Goal: Task Accomplishment & Management: Manage account settings

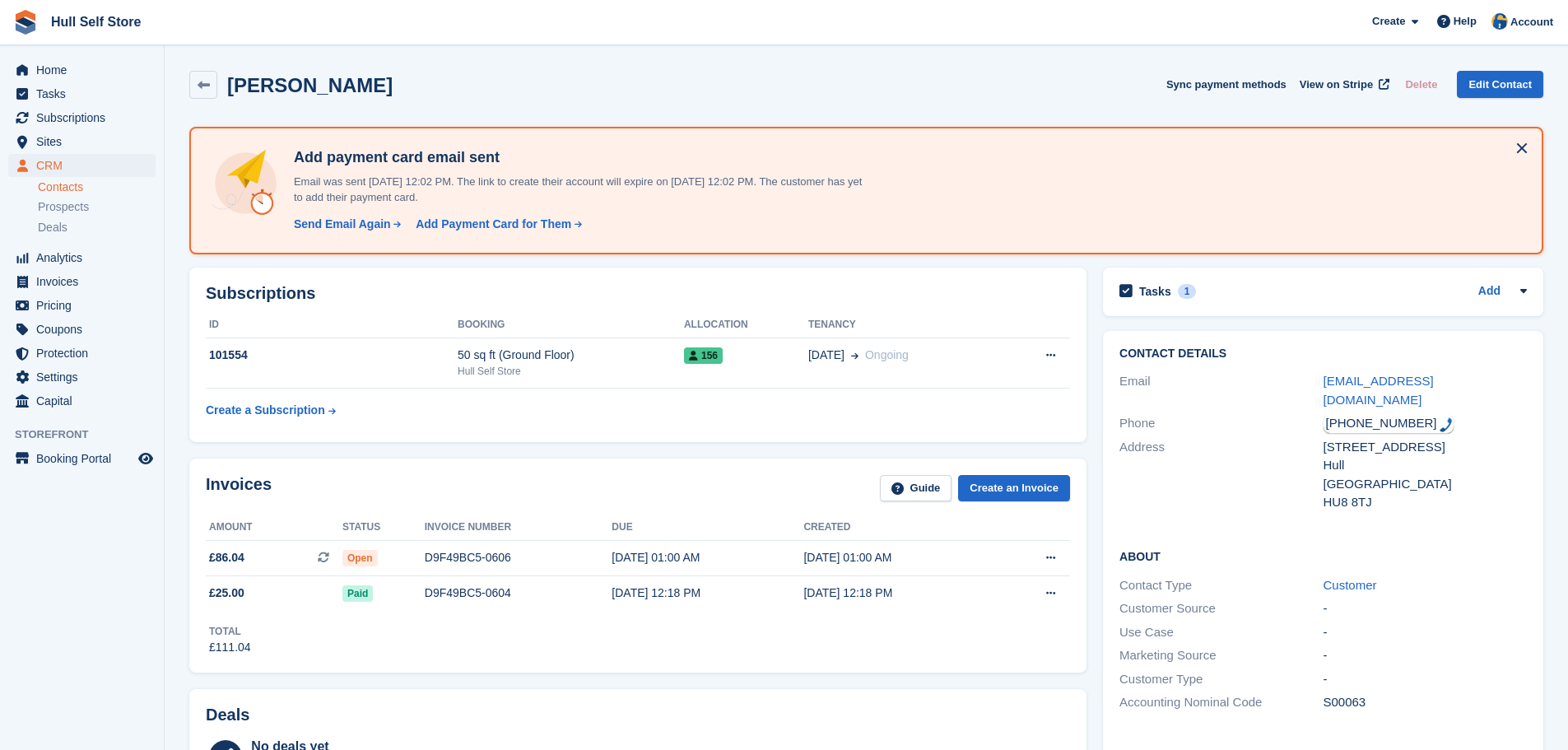
click at [1484, 531] on div "About Contact Type Customer Customer Source - Use Case - Marketing Source - Cus…" at bounding box center [1323, 631] width 440 height 200
click at [445, 546] on td "D9F49BC5-0606" at bounding box center [519, 558] width 188 height 35
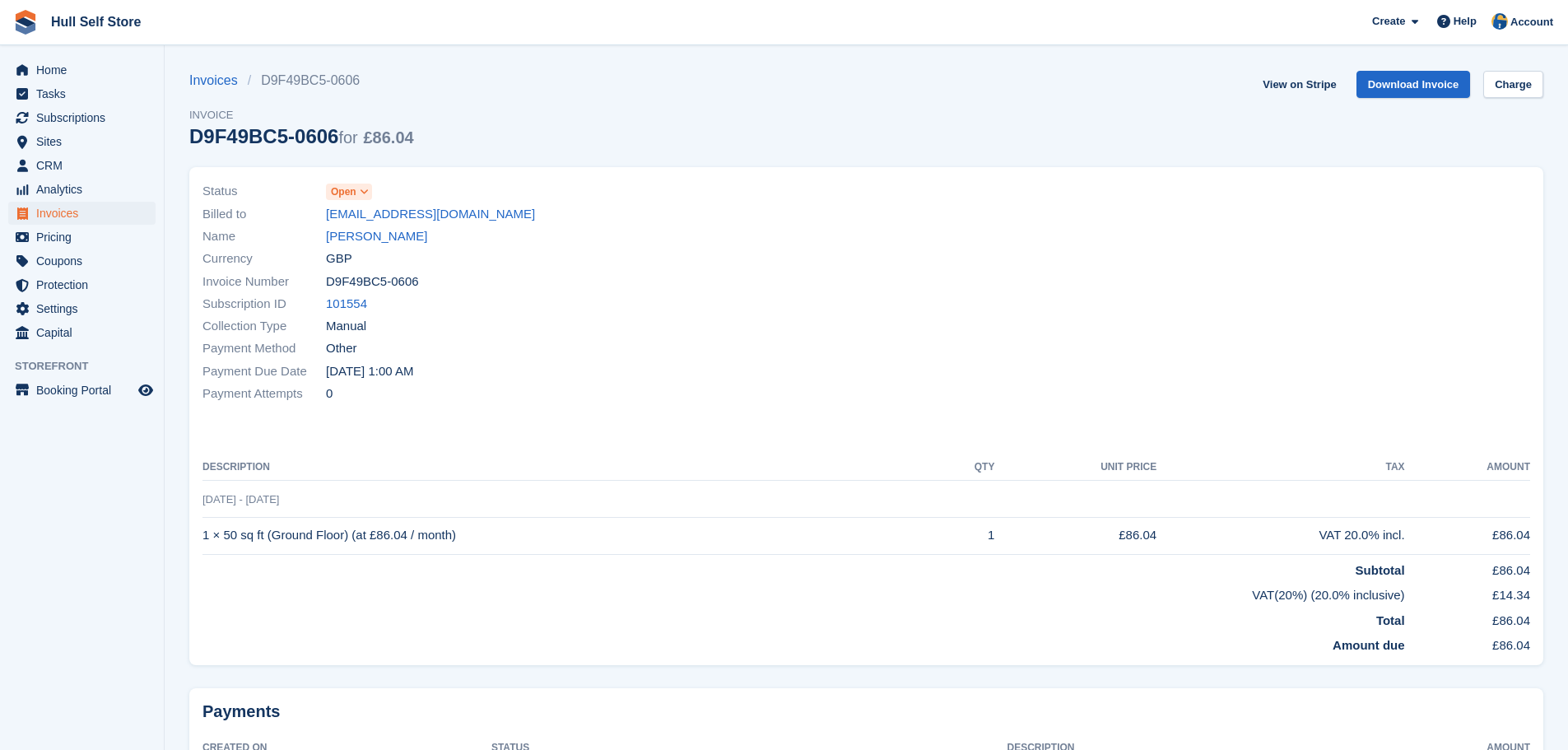
click at [366, 195] on icon at bounding box center [364, 192] width 9 height 10
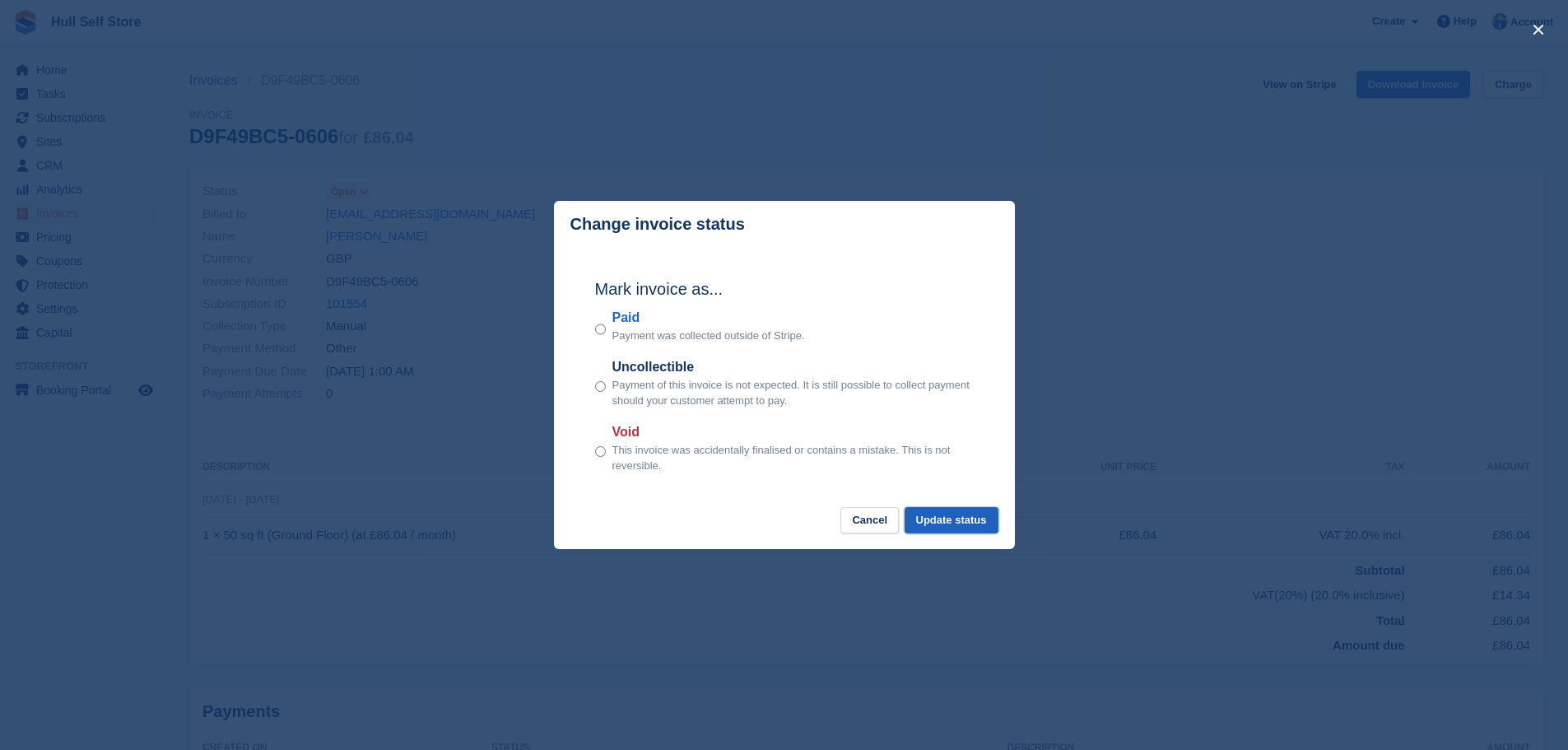
click at [929, 516] on button "Update status" at bounding box center [951, 521] width 94 height 27
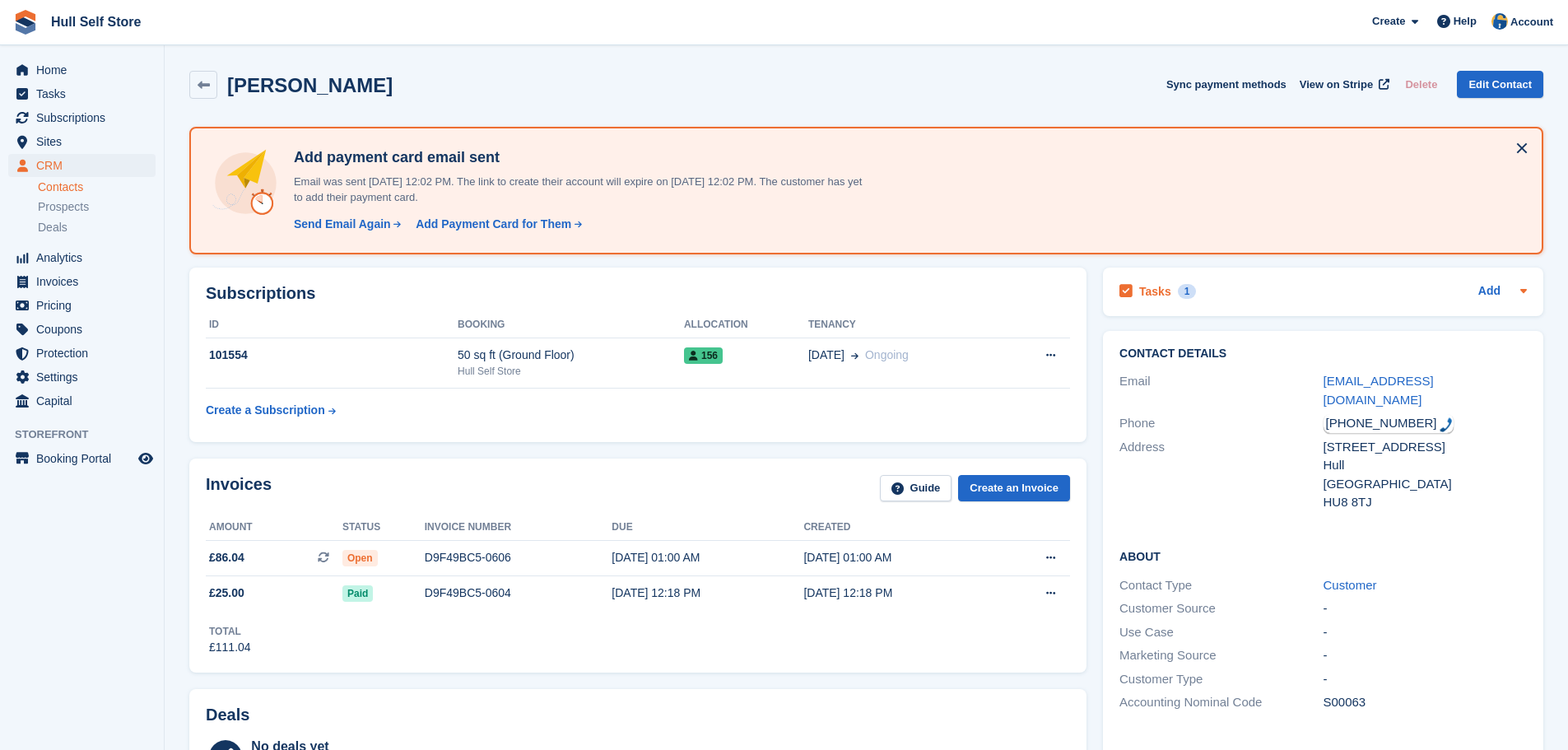
click at [1247, 292] on div "Tasks 1 Add" at bounding box center [1323, 291] width 408 height 22
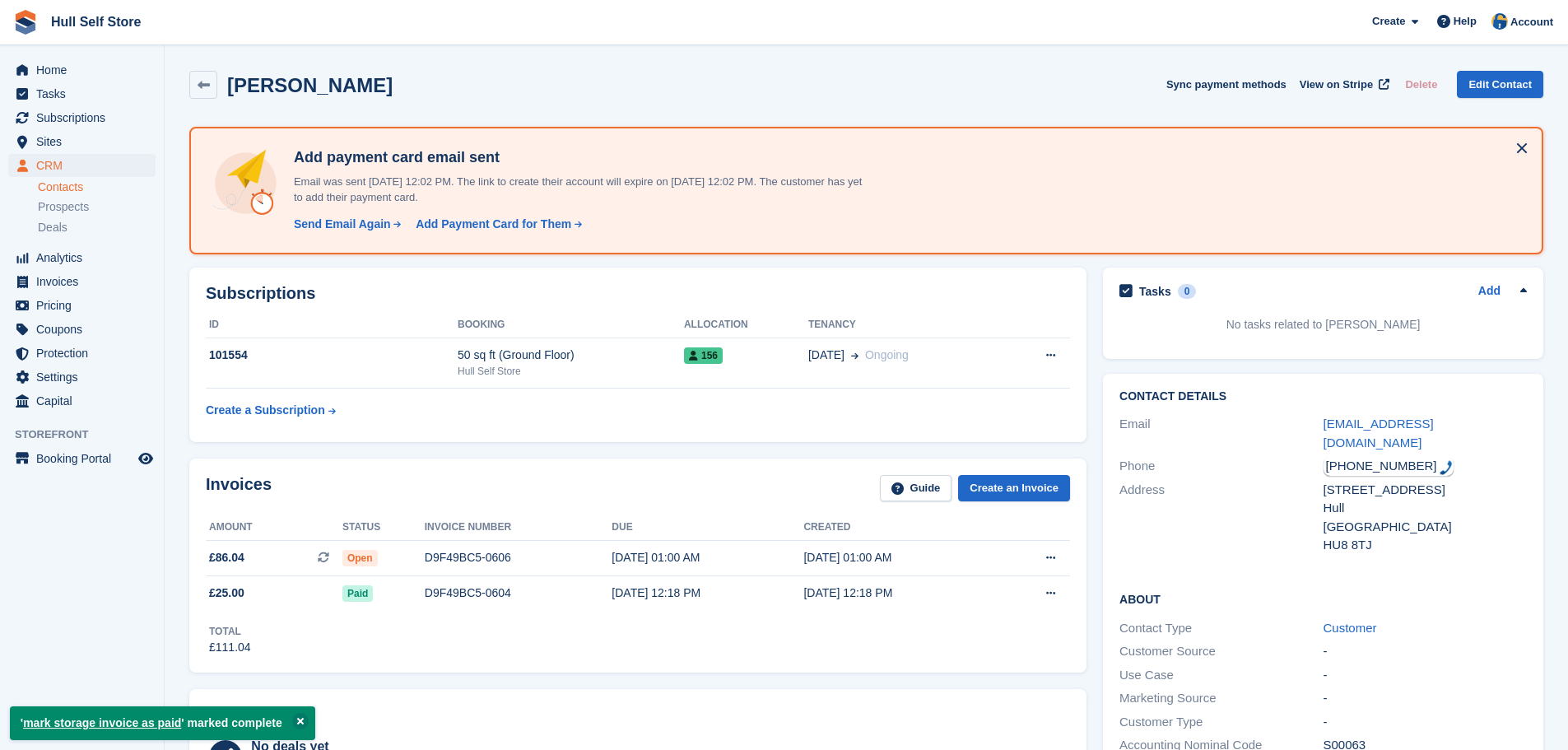
scroll to position [247, 0]
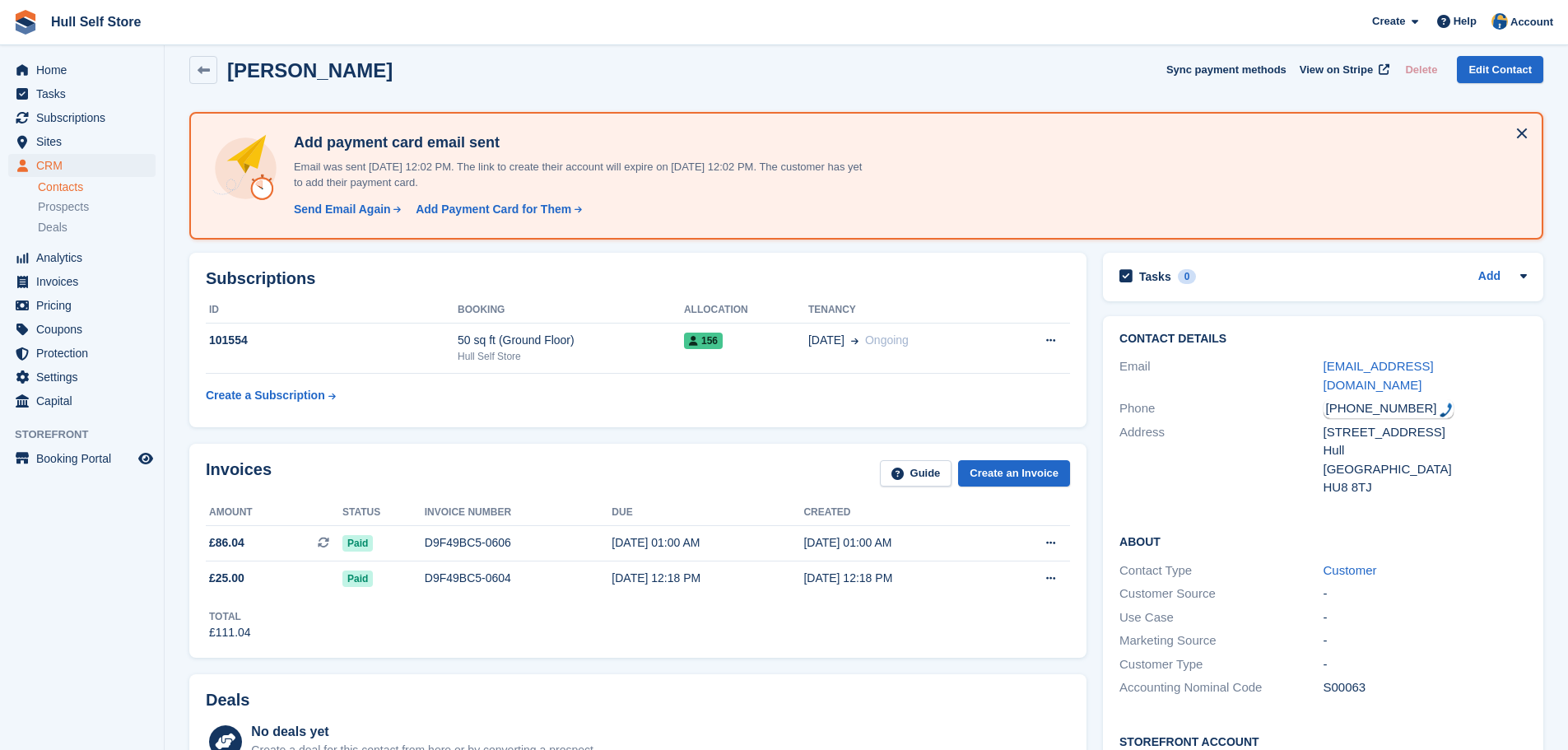
scroll to position [3, 0]
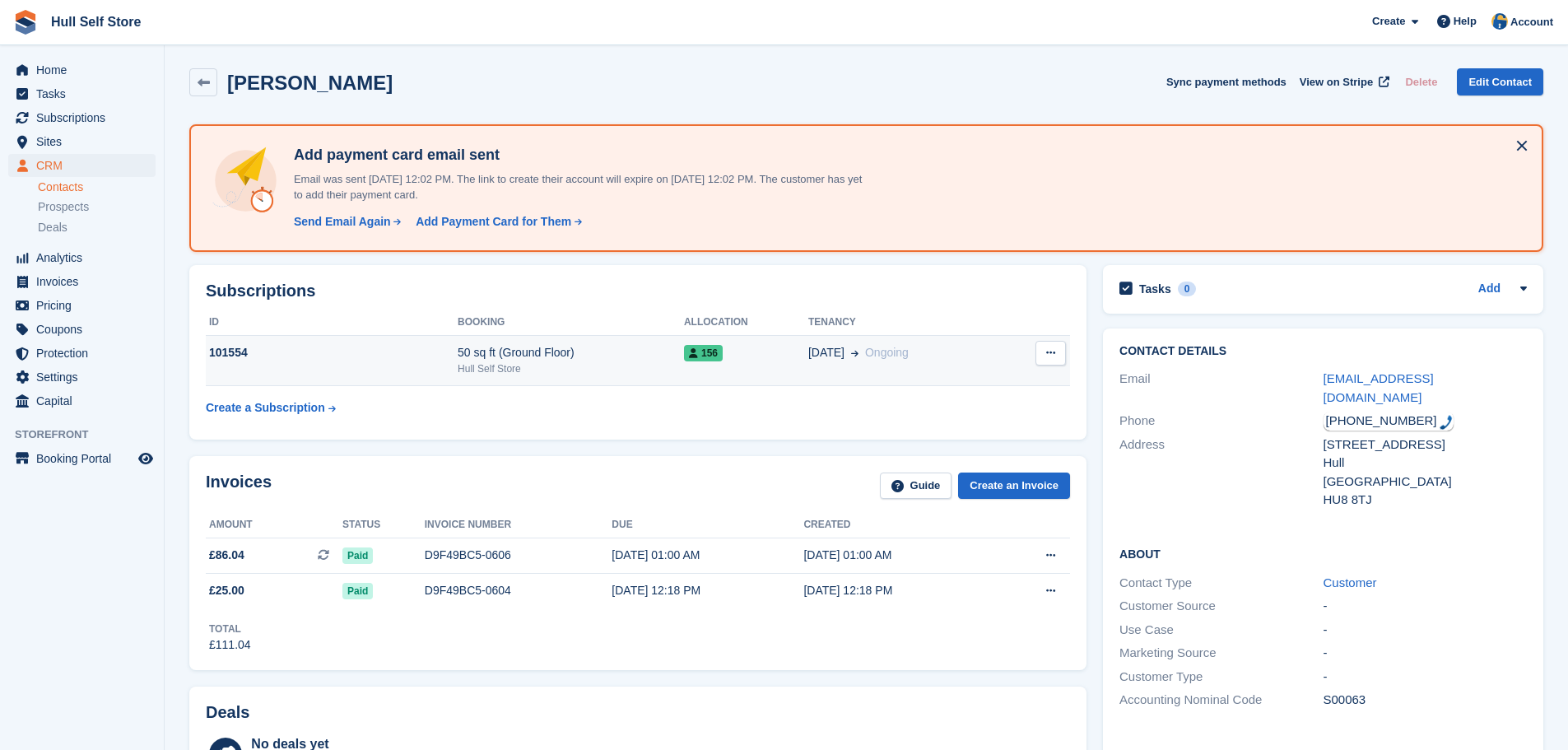
click at [574, 357] on div "50 sq ft (Ground Floor)" at bounding box center [570, 353] width 226 height 17
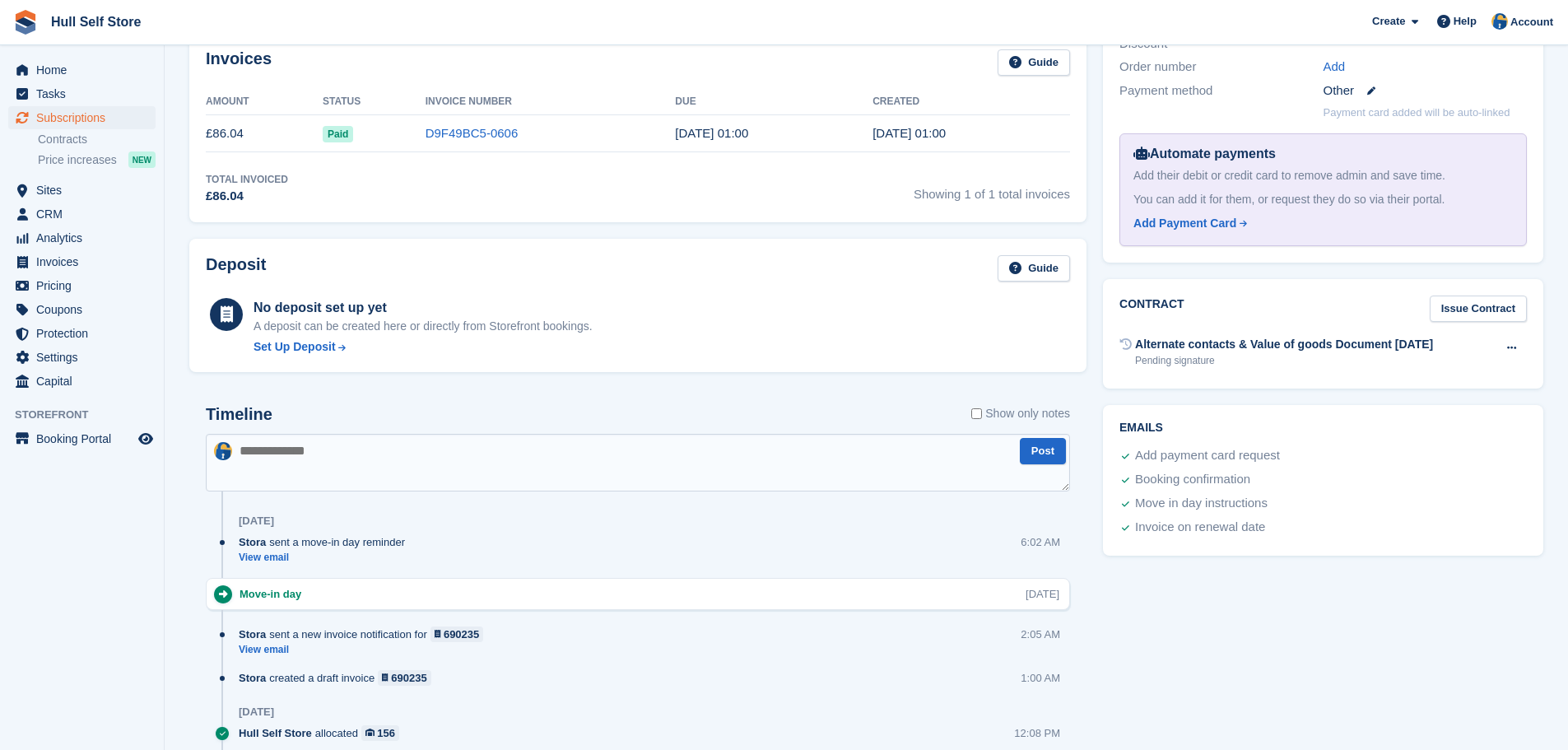
scroll to position [659, 0]
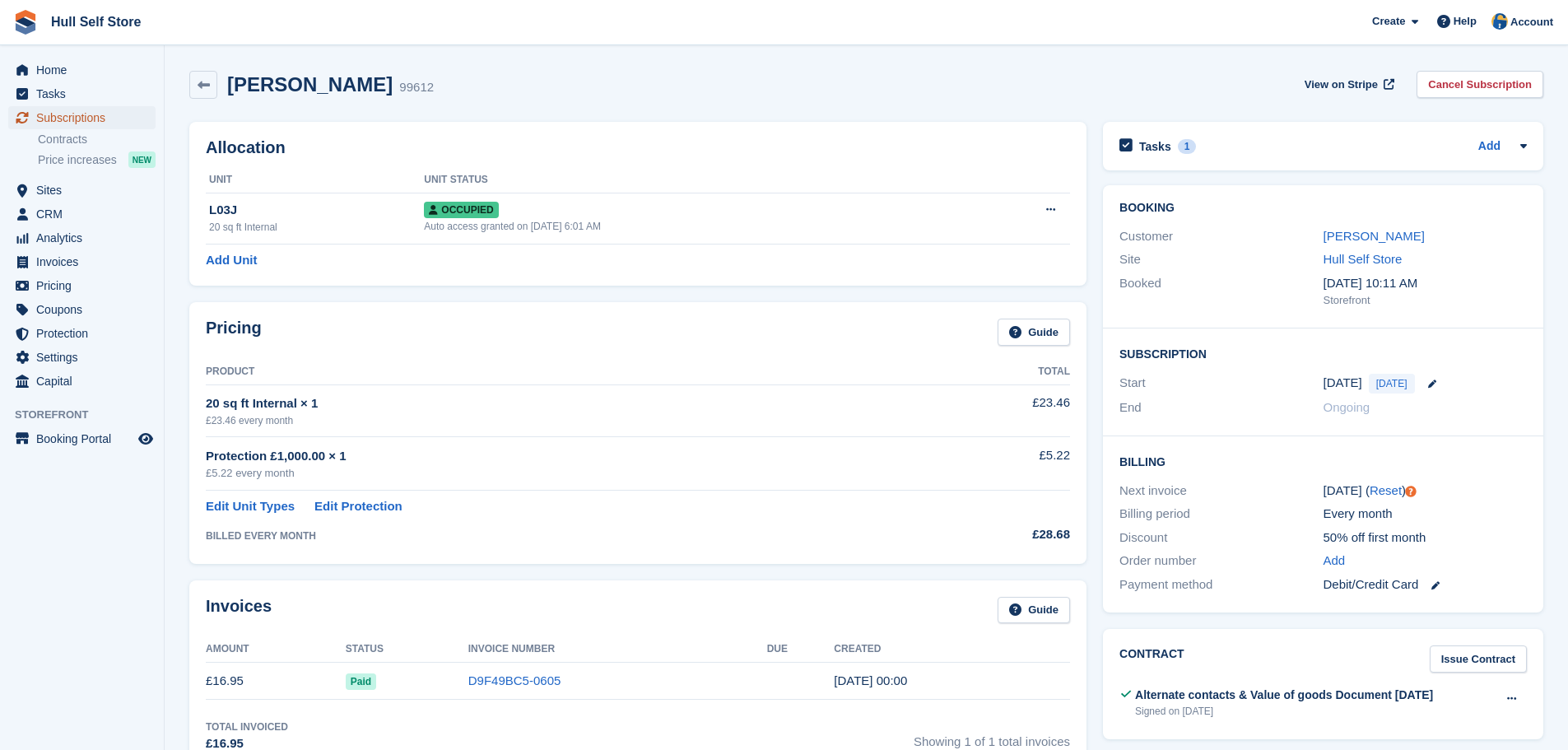
click at [64, 124] on span "Subscriptions" at bounding box center [85, 118] width 98 height 23
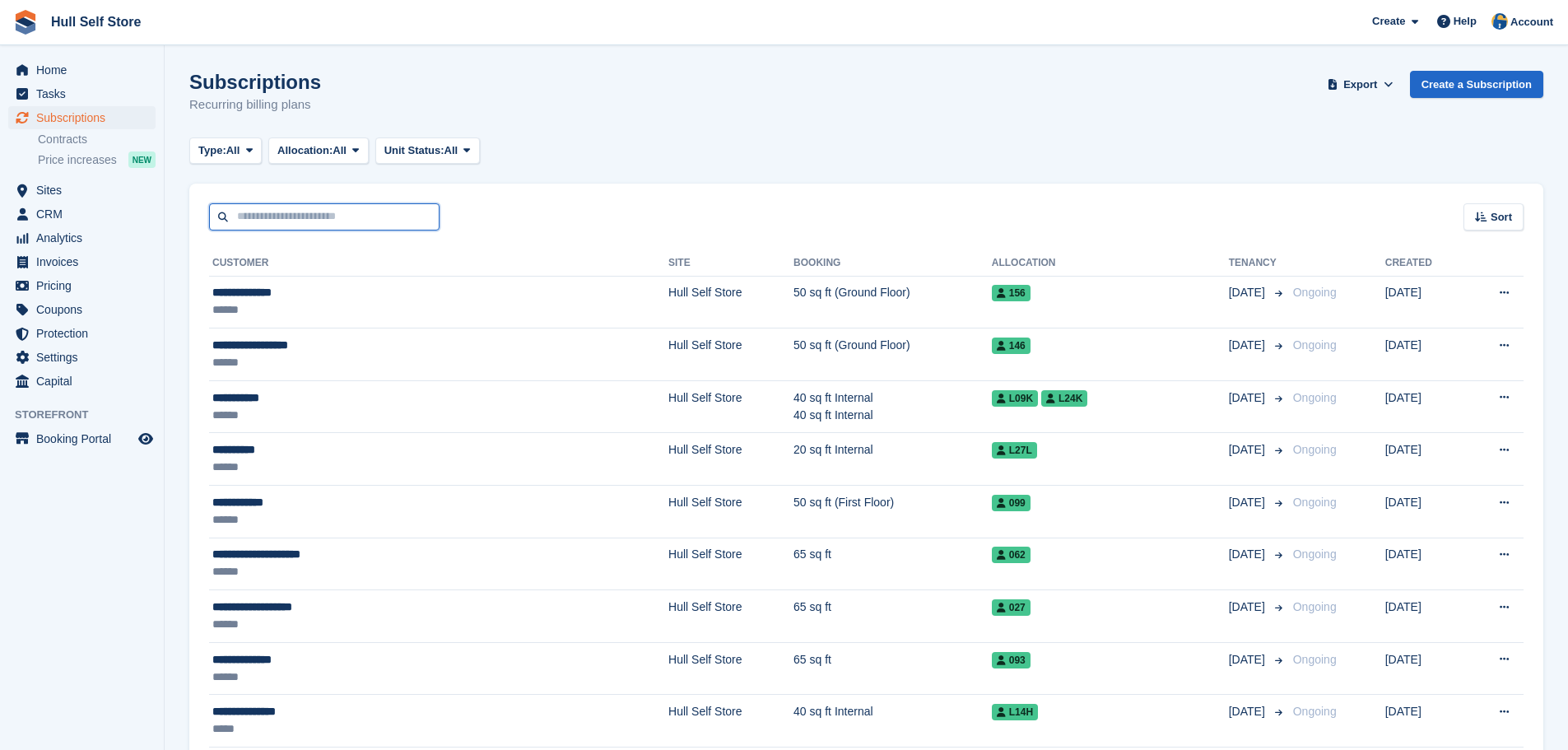
click at [307, 226] on input "text" at bounding box center [324, 217] width 230 height 27
type input "******"
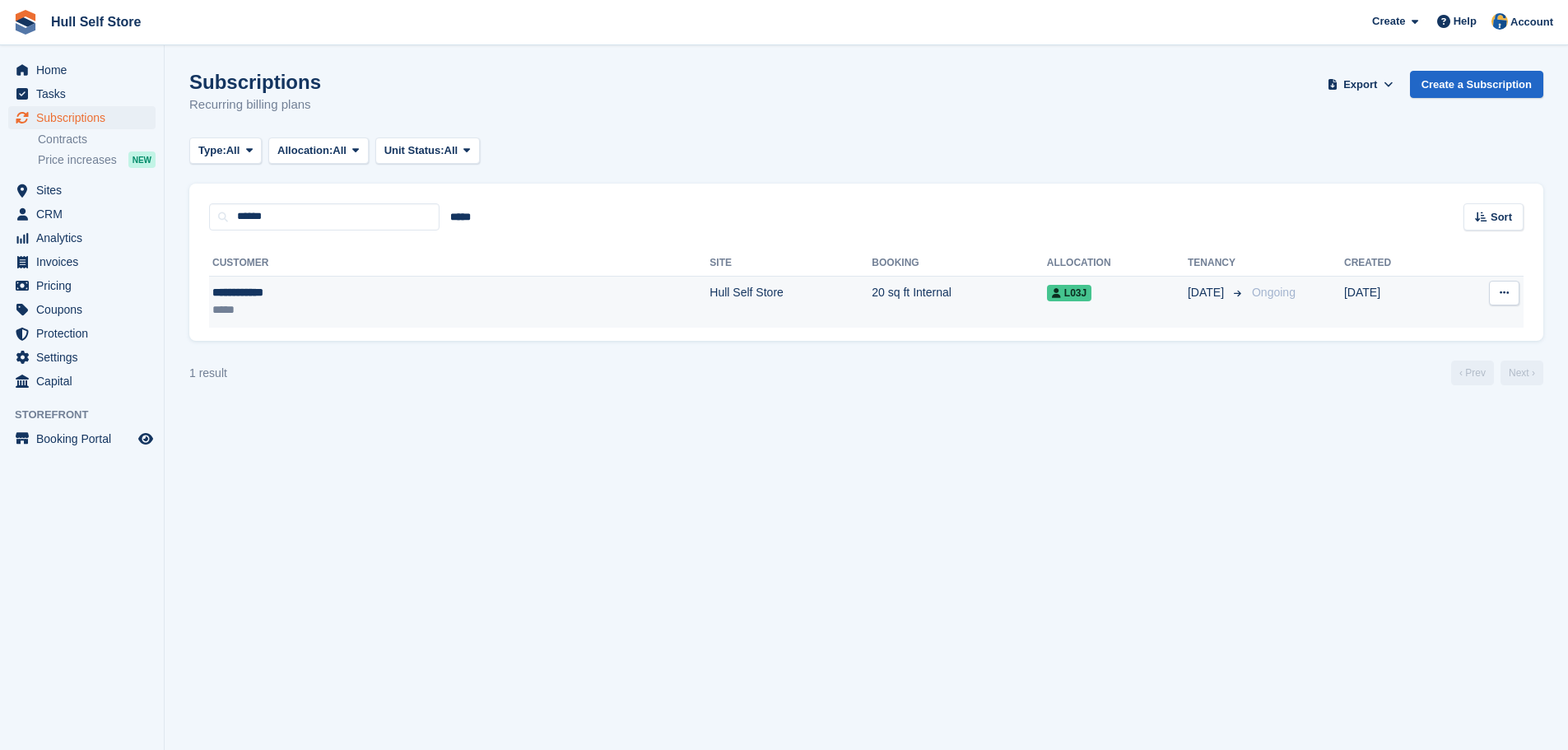
click at [330, 313] on div "*****" at bounding box center [324, 310] width 223 height 17
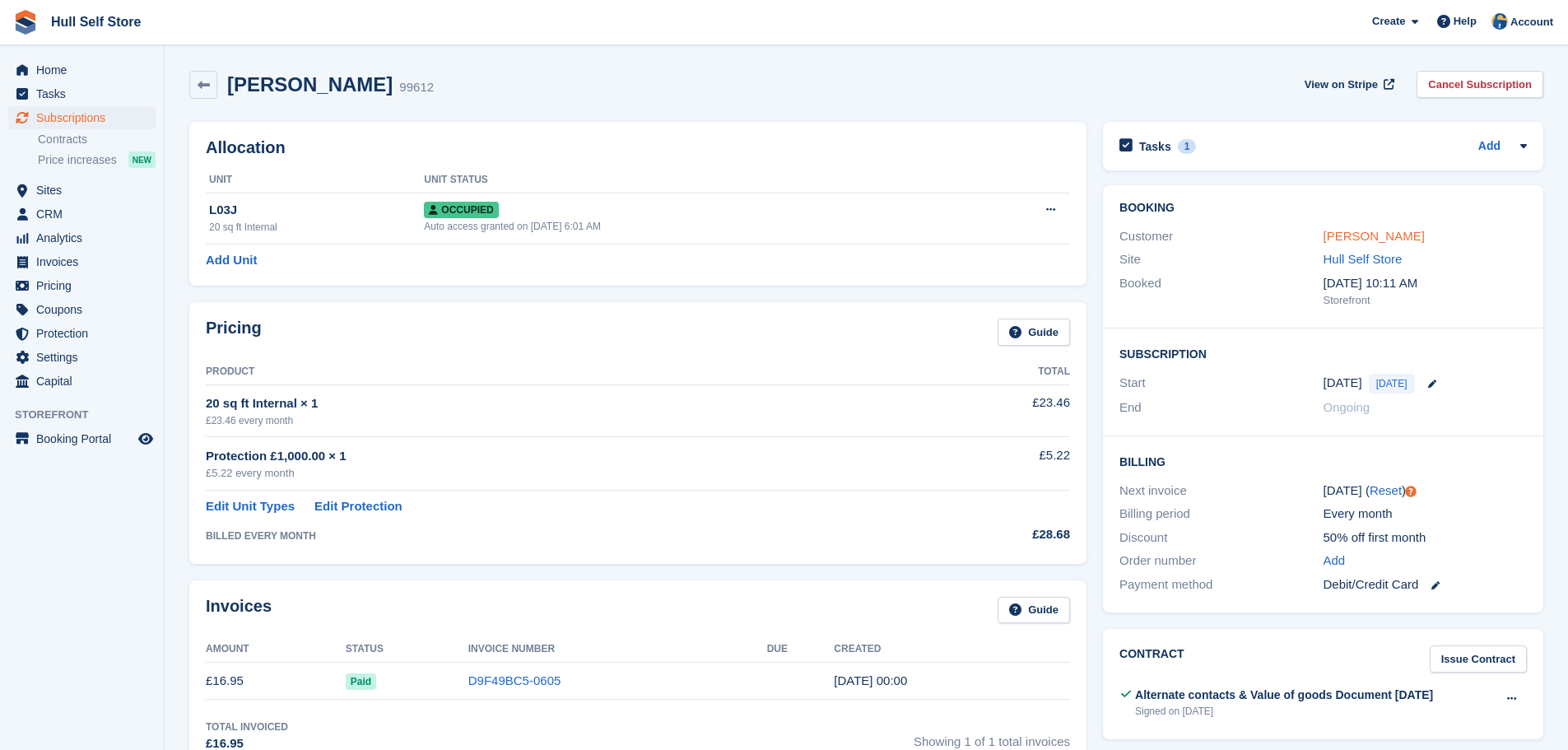
click at [1328, 240] on link "Craig Harper" at bounding box center [1374, 236] width 101 height 14
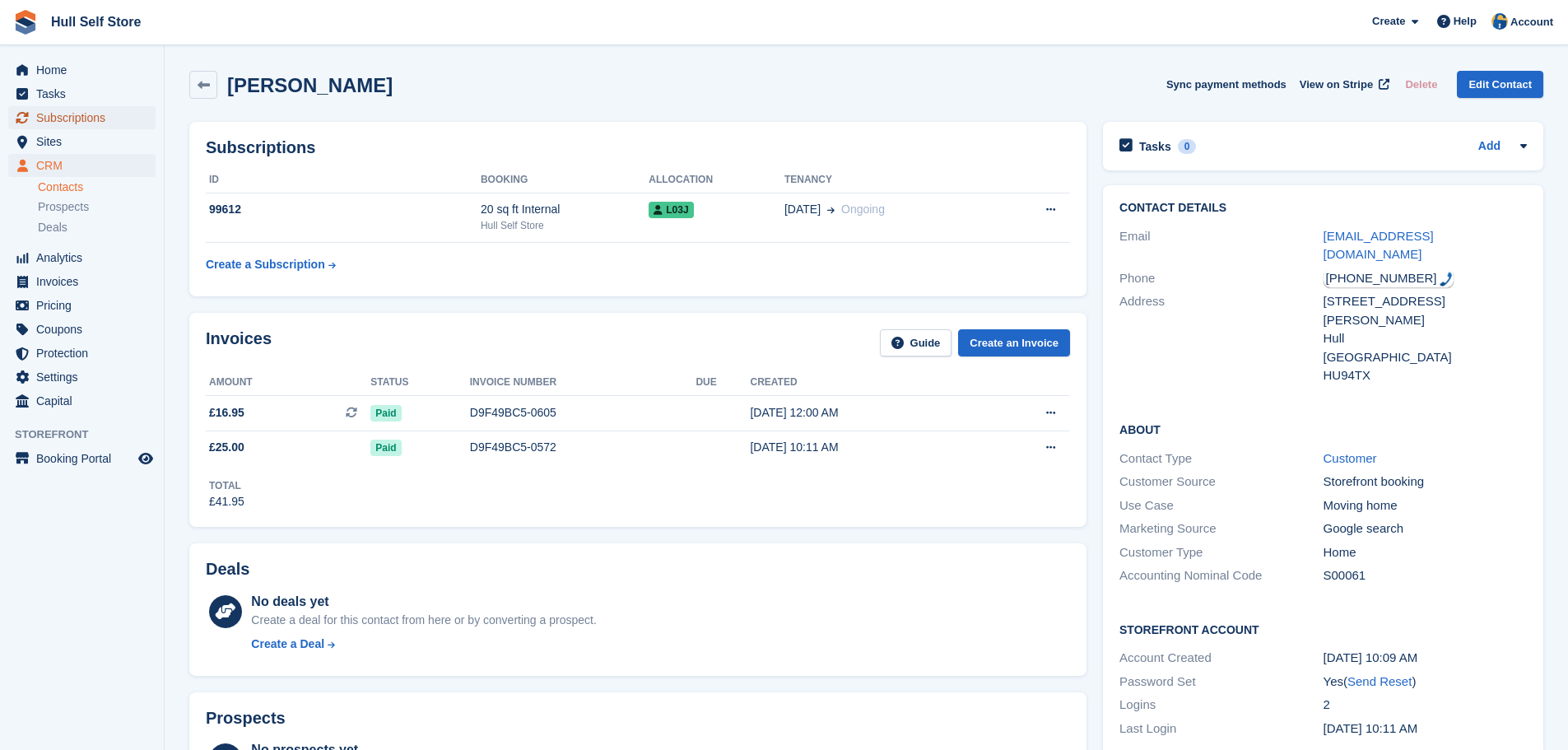
click at [64, 124] on span "Subscriptions" at bounding box center [85, 118] width 98 height 23
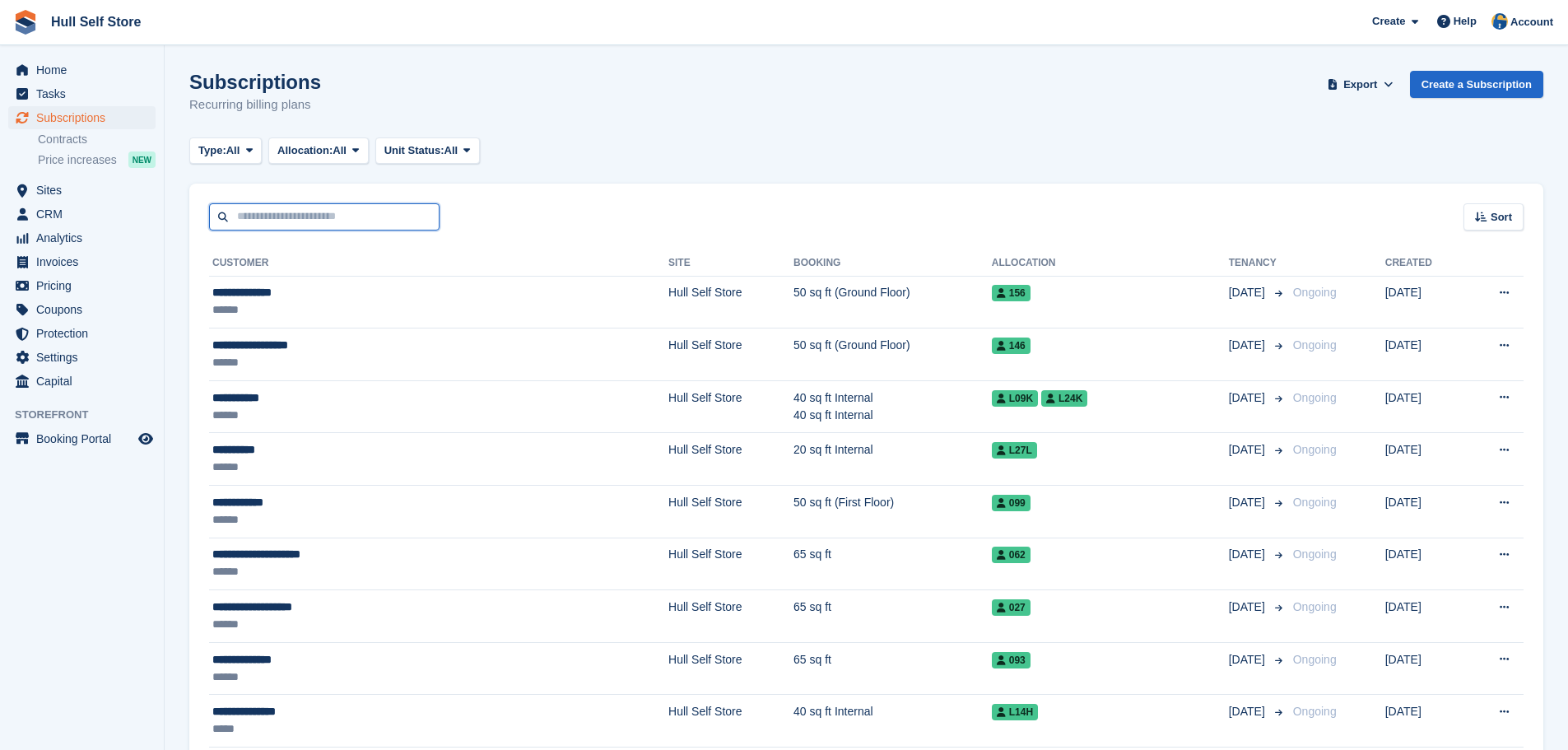
click at [299, 218] on input "text" at bounding box center [324, 217] width 230 height 27
type input "*******"
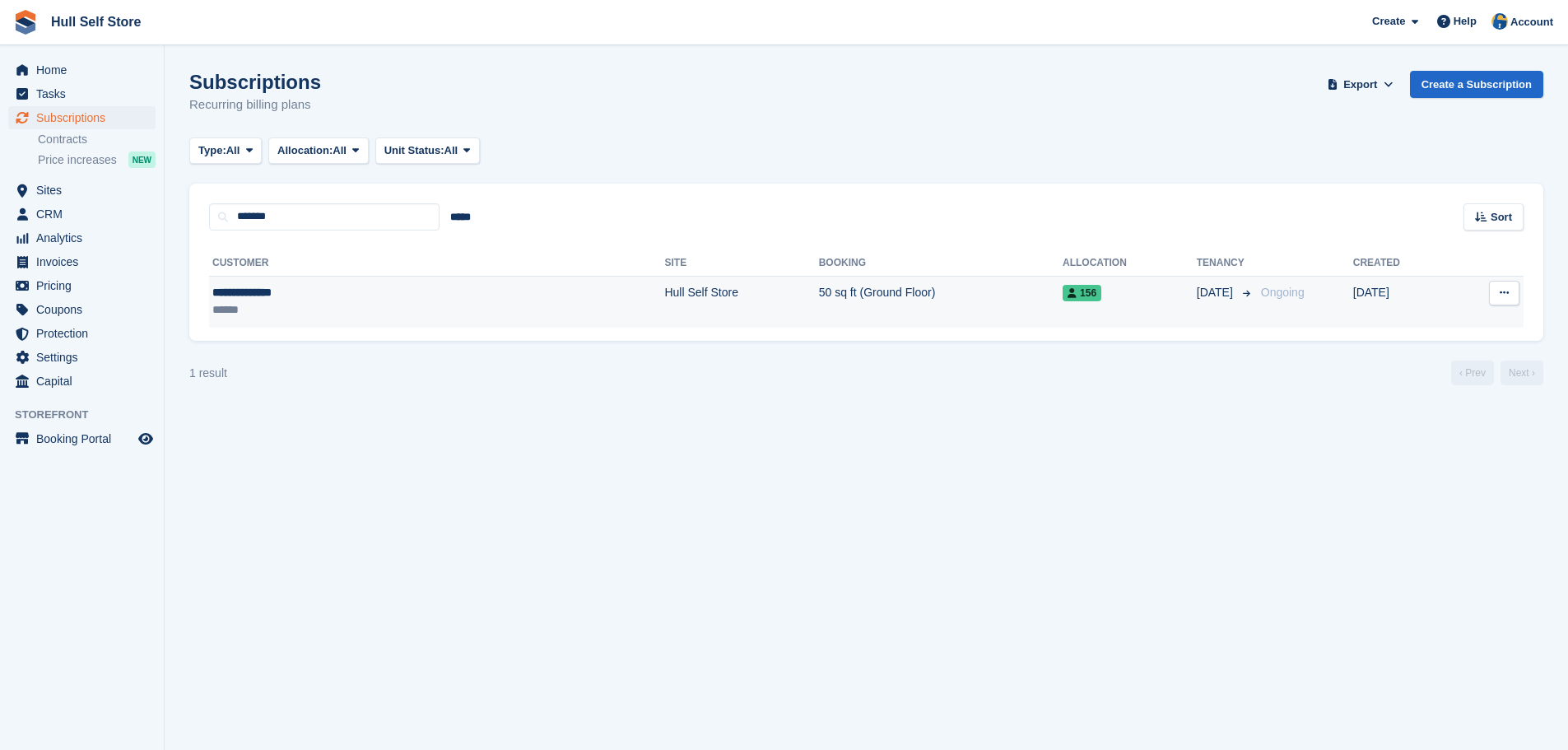
click at [665, 277] on td "Hull Self Store" at bounding box center [741, 302] width 154 height 52
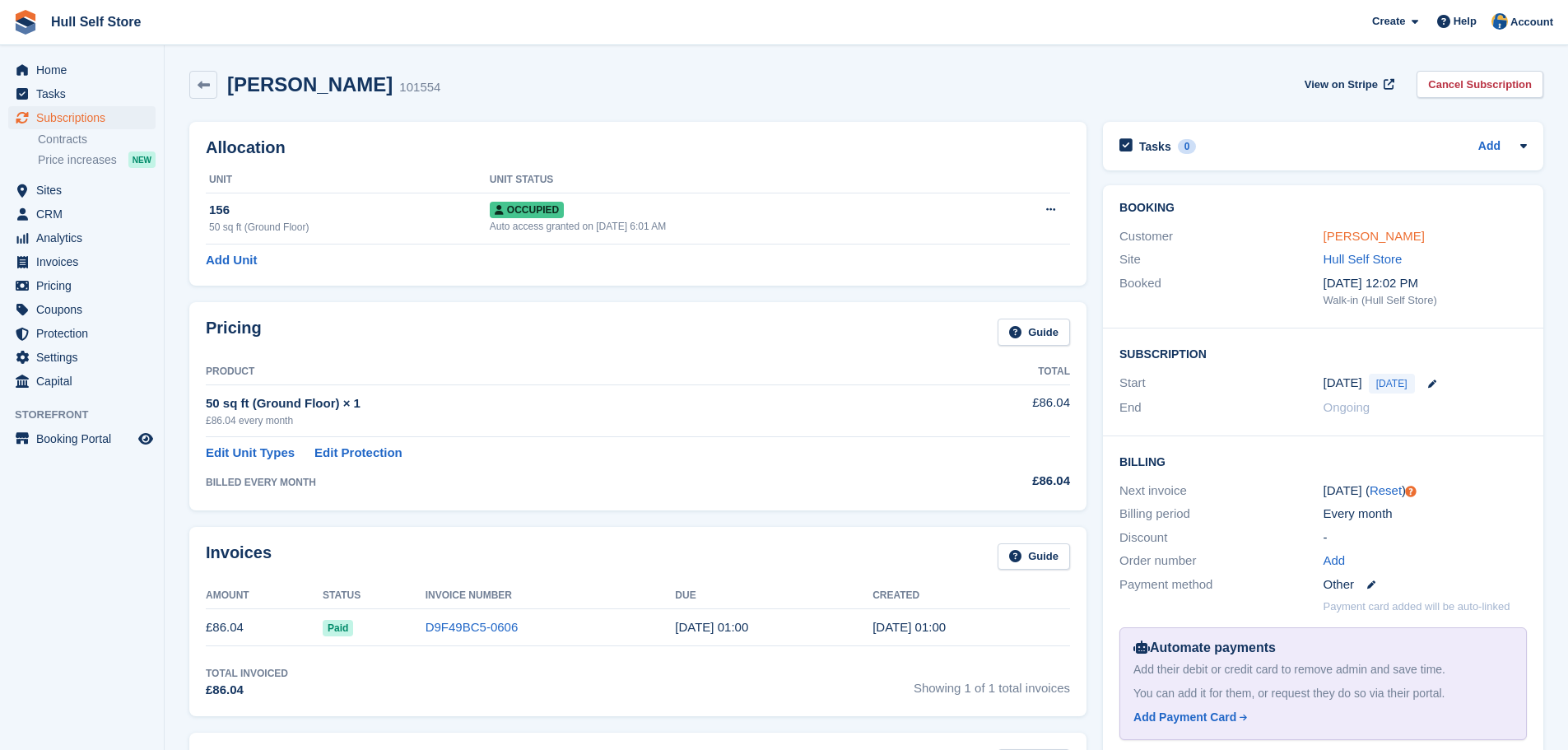
click at [1327, 243] on link "[PERSON_NAME]" at bounding box center [1374, 236] width 101 height 14
